Goal: Information Seeking & Learning: Understand process/instructions

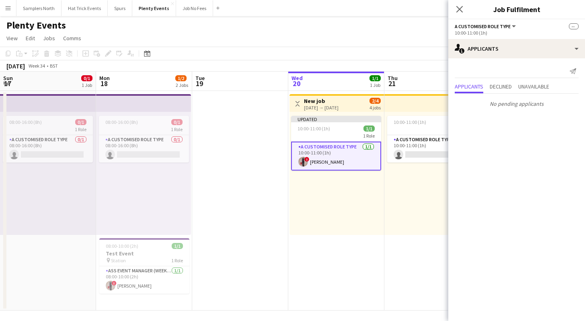
scroll to position [0, 226]
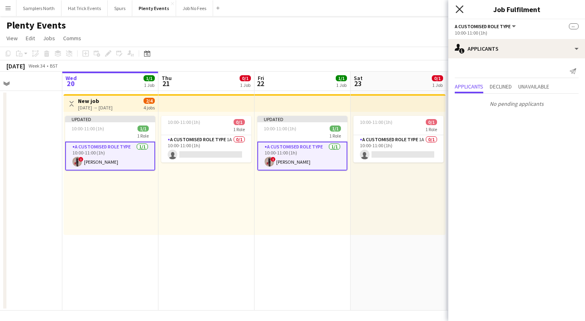
click at [461, 12] on icon "Close pop-in" at bounding box center [460, 9] width 8 height 8
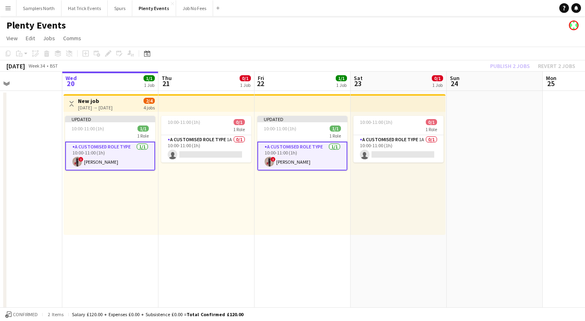
click at [403, 40] on app-page-menu "View Day view expanded Day view collapsed Month view Date picker Jump to today …" at bounding box center [292, 38] width 585 height 15
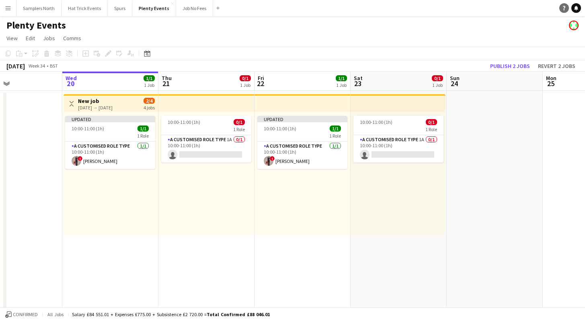
click at [563, 9] on icon "Help" at bounding box center [564, 8] width 5 height 5
click at [563, 7] on icon "Help" at bounding box center [564, 8] width 5 height 5
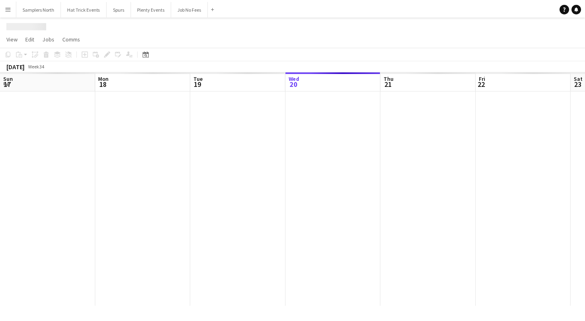
scroll to position [0, 192]
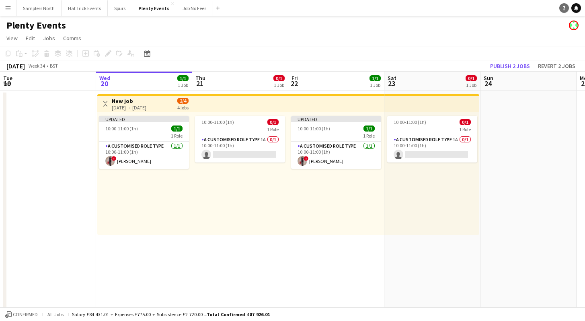
click at [565, 10] on icon "Help" at bounding box center [564, 8] width 5 height 5
